Goal: Transaction & Acquisition: Purchase product/service

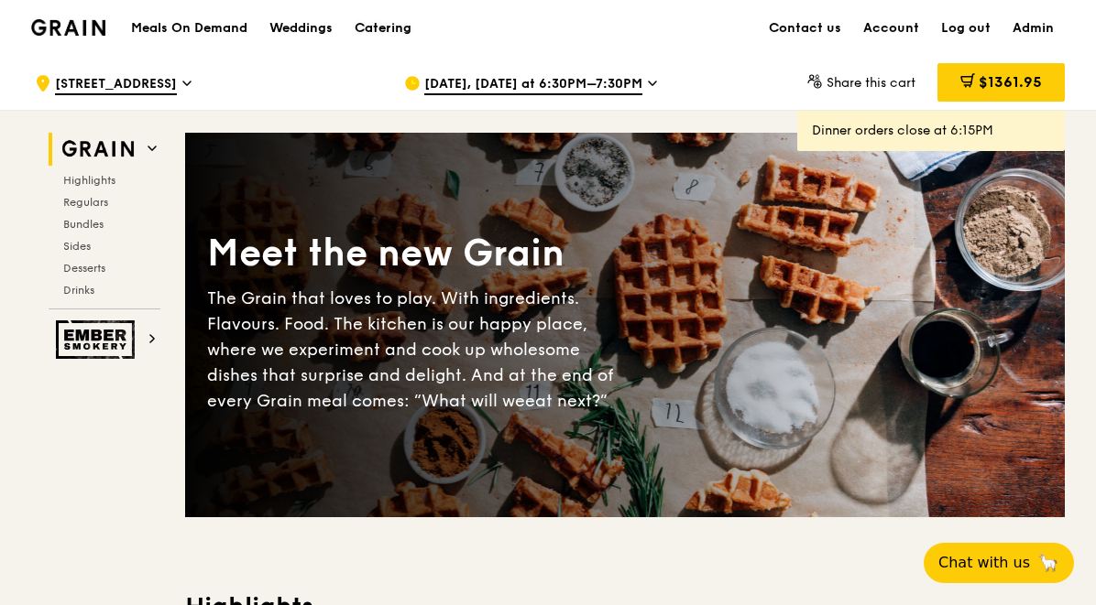
click at [378, 25] on div "Catering" at bounding box center [382, 28] width 57 height 55
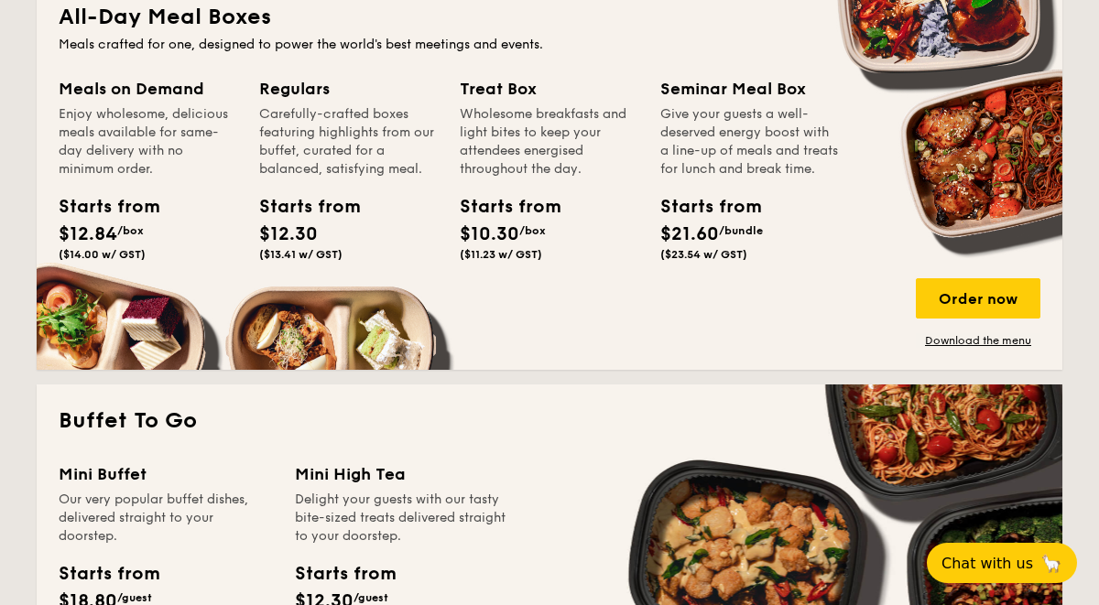
scroll to position [1241, 0]
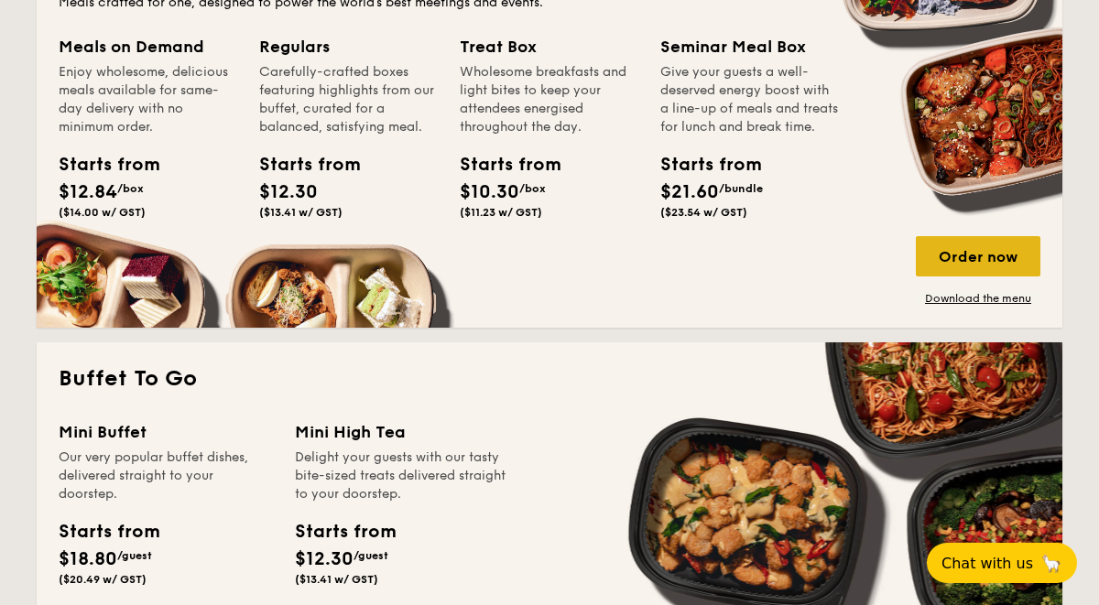
click at [965, 262] on div "Order now" at bounding box center [978, 256] width 125 height 40
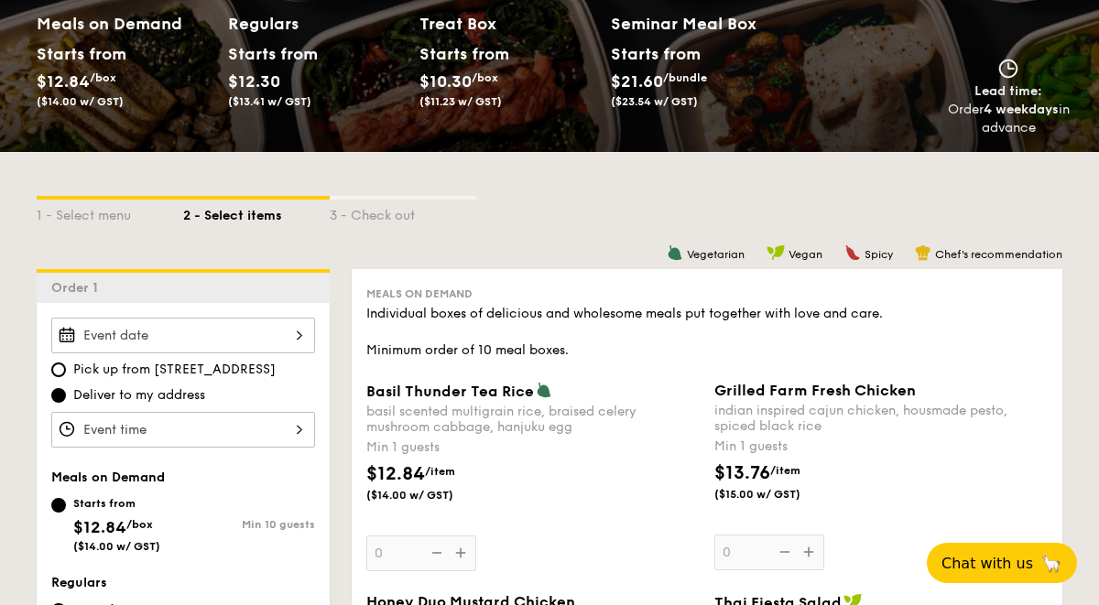
scroll to position [206, 0]
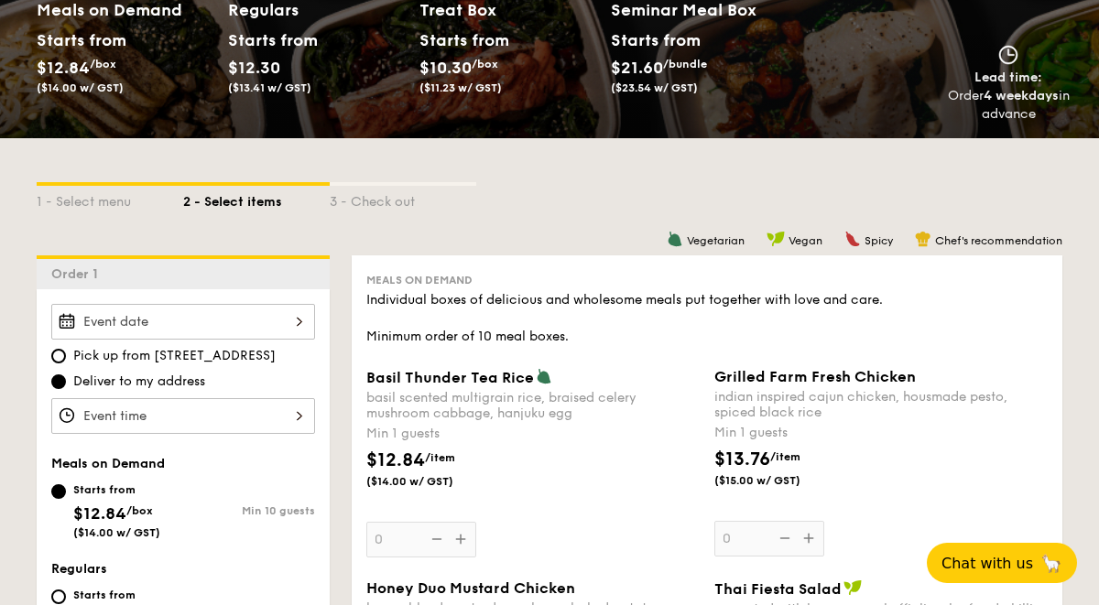
click at [299, 323] on div at bounding box center [183, 322] width 264 height 36
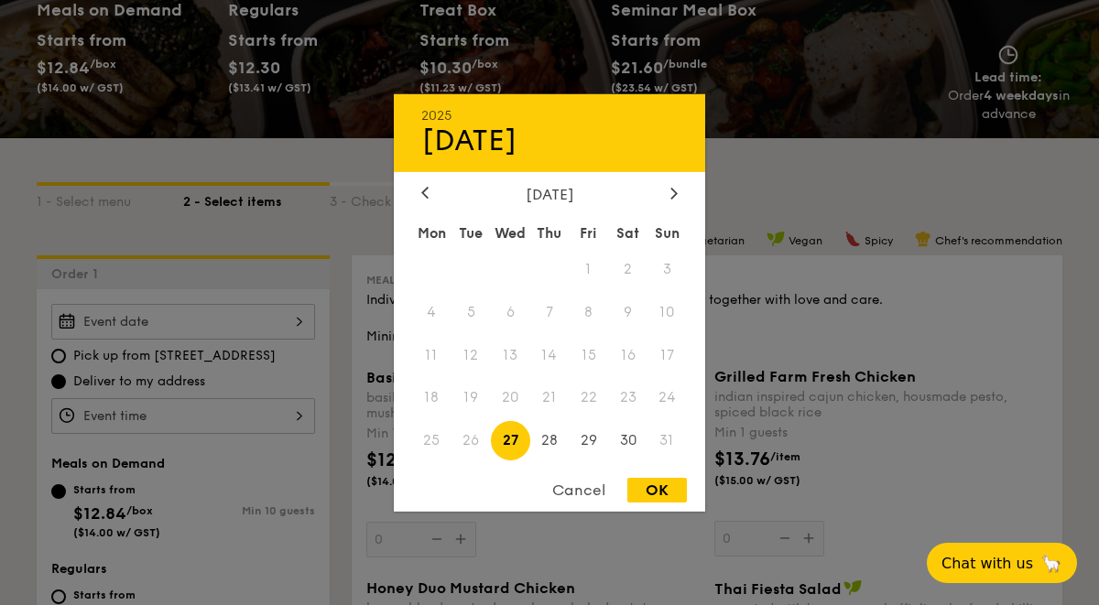
click at [597, 498] on div "Cancel" at bounding box center [579, 490] width 90 height 25
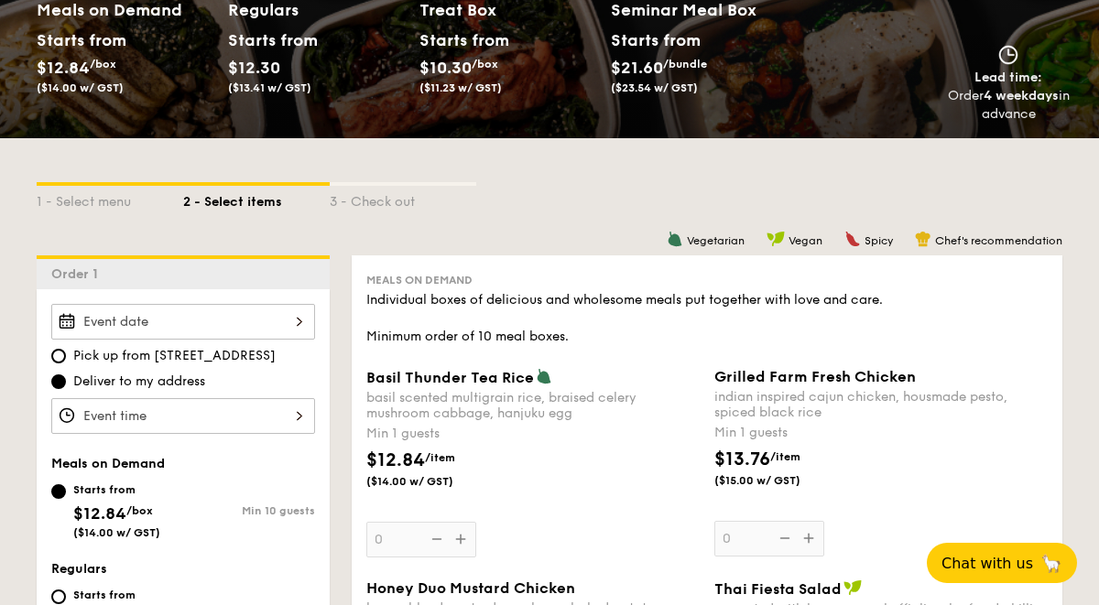
scroll to position [0, 0]
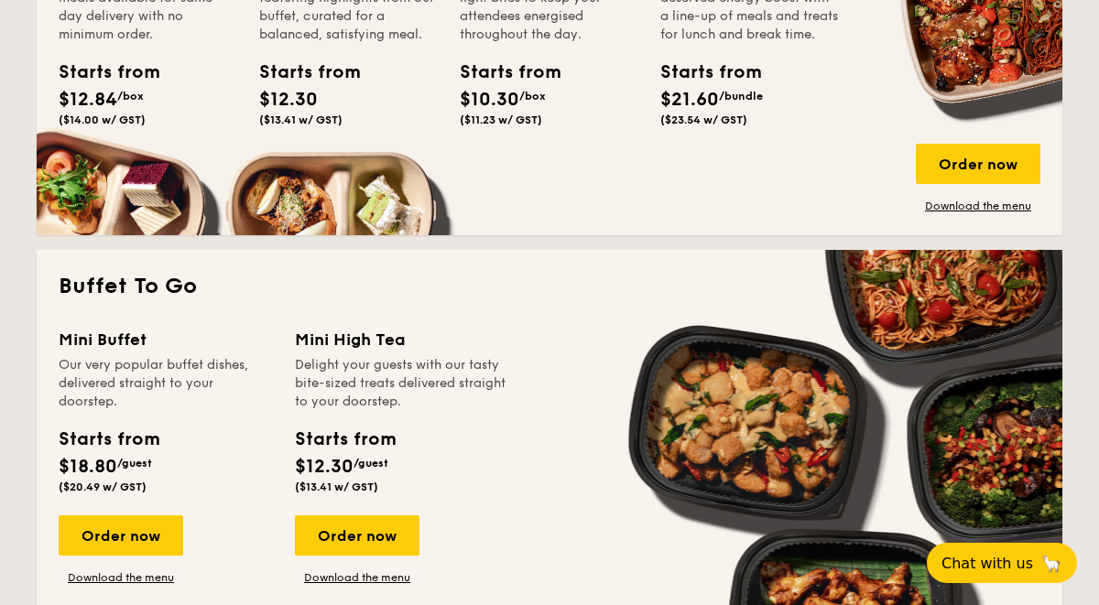
scroll to position [1233, 0]
